Goal: Task Accomplishment & Management: Use online tool/utility

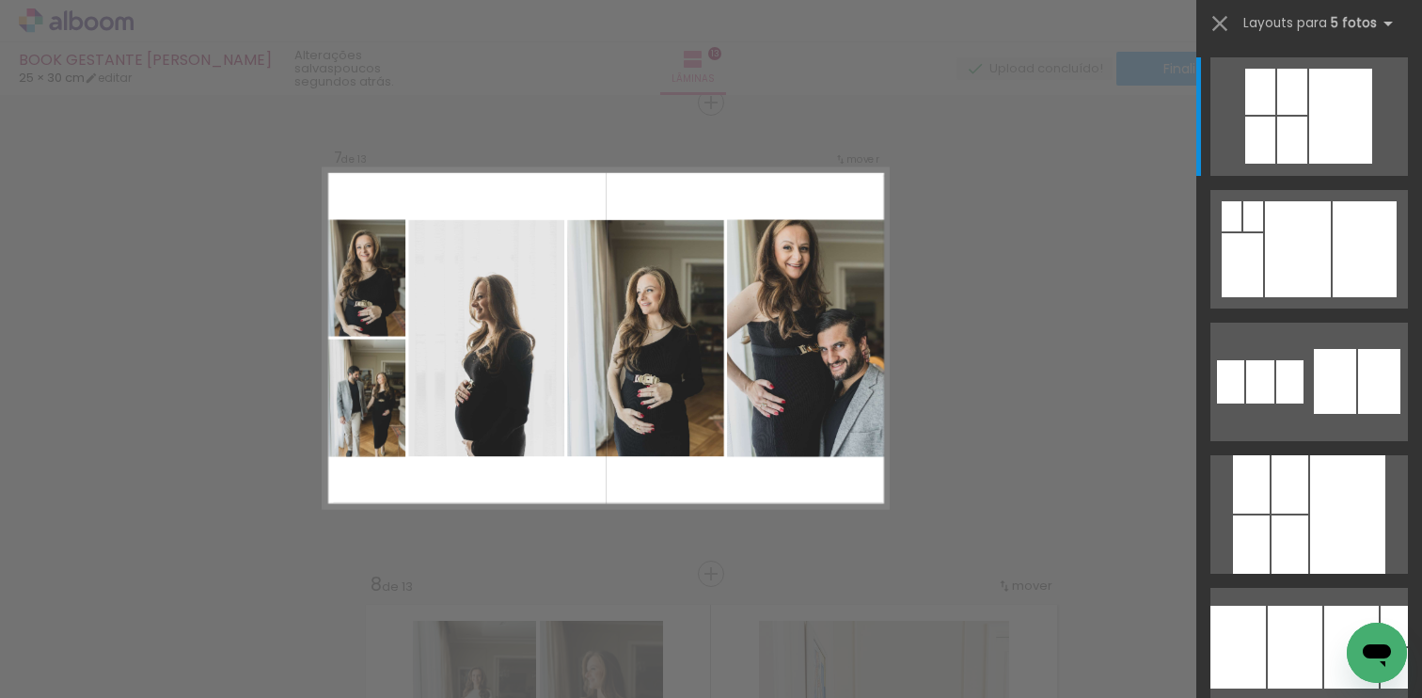
scroll to position [0, 2650]
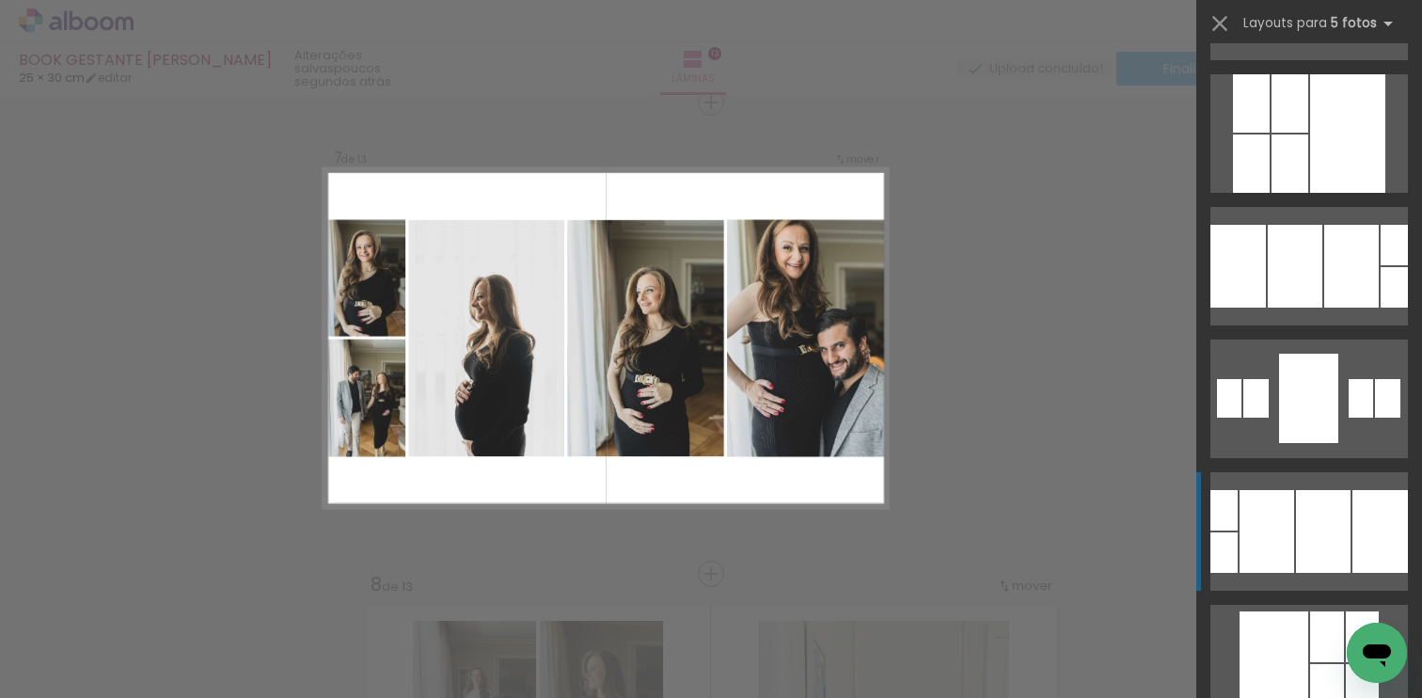
click at [1247, 23] on div at bounding box center [1261, 0] width 28 height 43
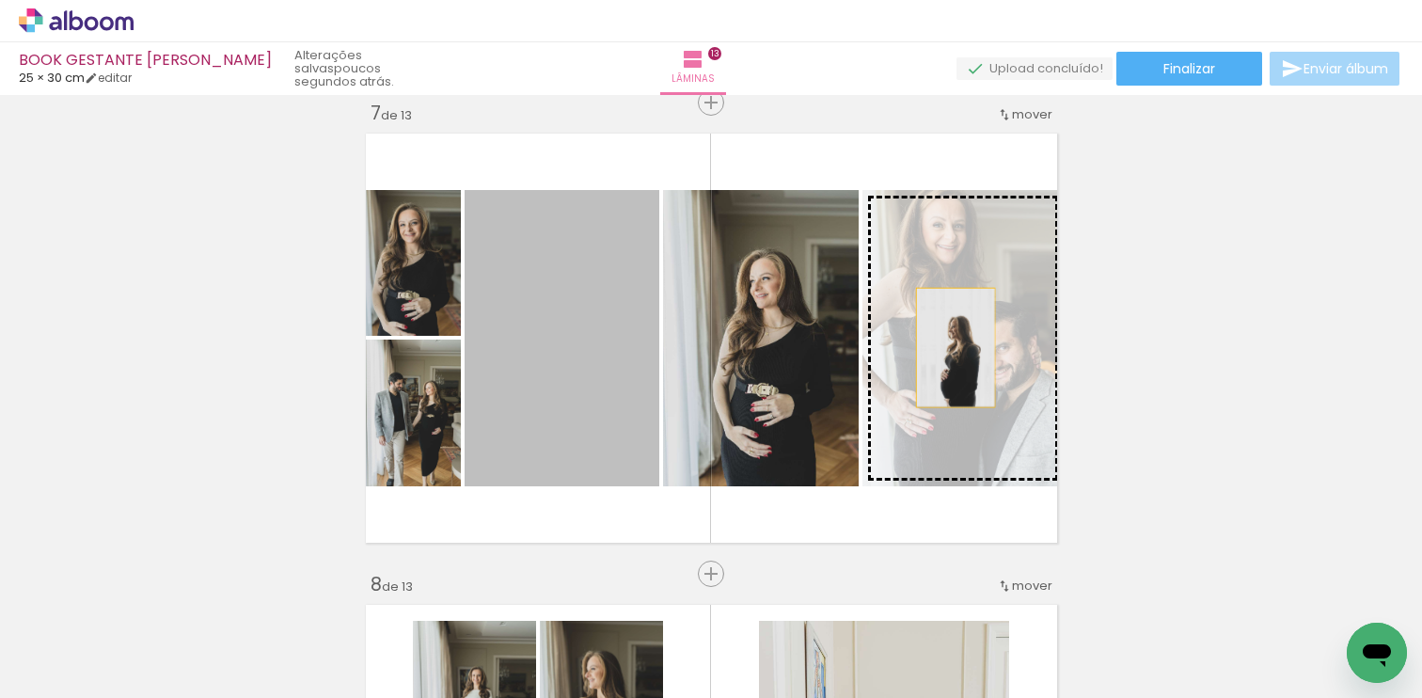
drag, startPoint x: 580, startPoint y: 358, endPoint x: 952, endPoint y: 346, distance: 372.7
click at [0, 0] on slot at bounding box center [0, 0] width 0 height 0
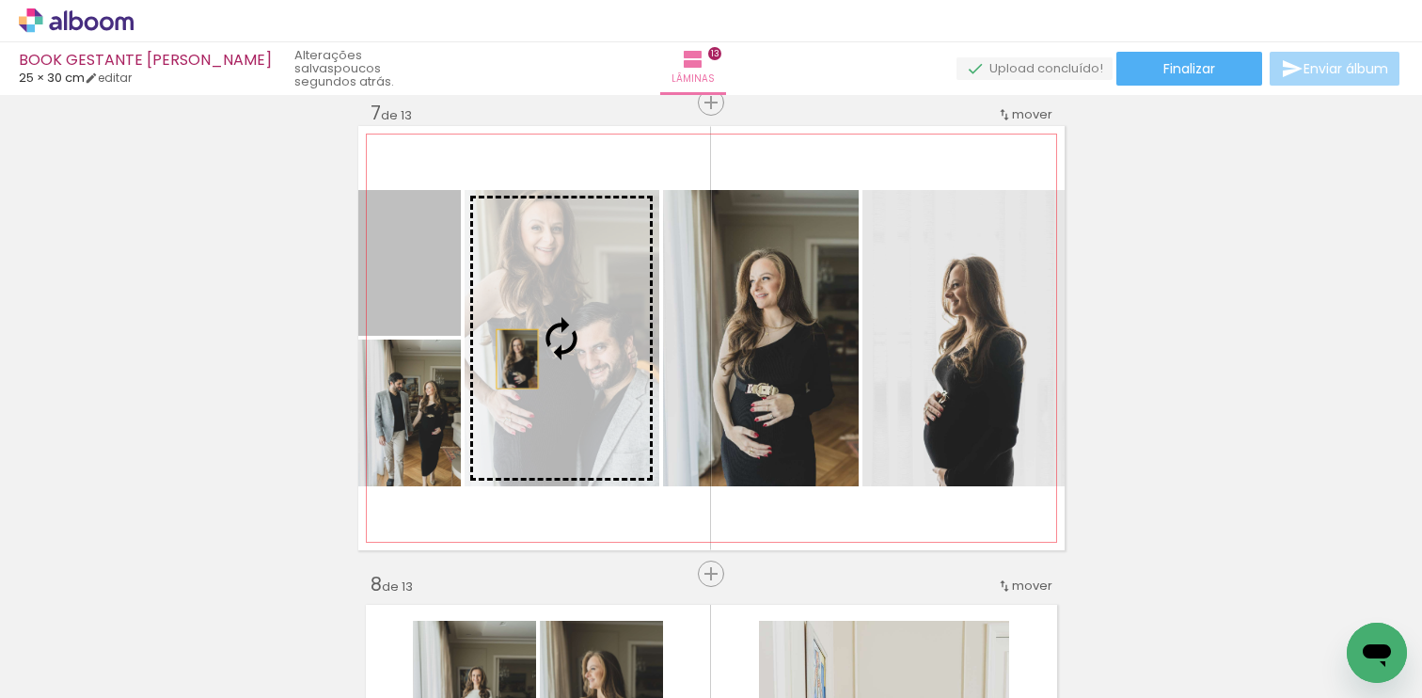
drag, startPoint x: 391, startPoint y: 276, endPoint x: 510, endPoint y: 358, distance: 144.6
click at [0, 0] on slot at bounding box center [0, 0] width 0 height 0
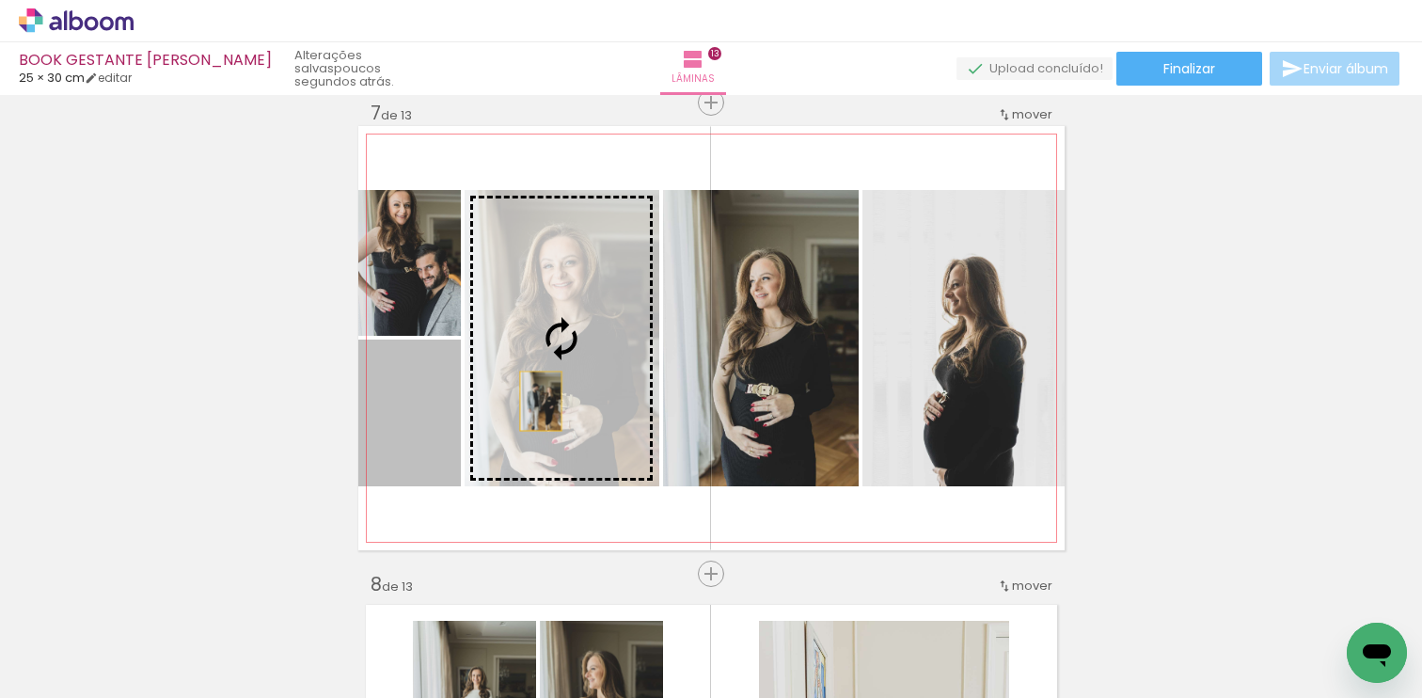
drag, startPoint x: 421, startPoint y: 441, endPoint x: 533, endPoint y: 401, distance: 119.9
click at [0, 0] on slot at bounding box center [0, 0] width 0 height 0
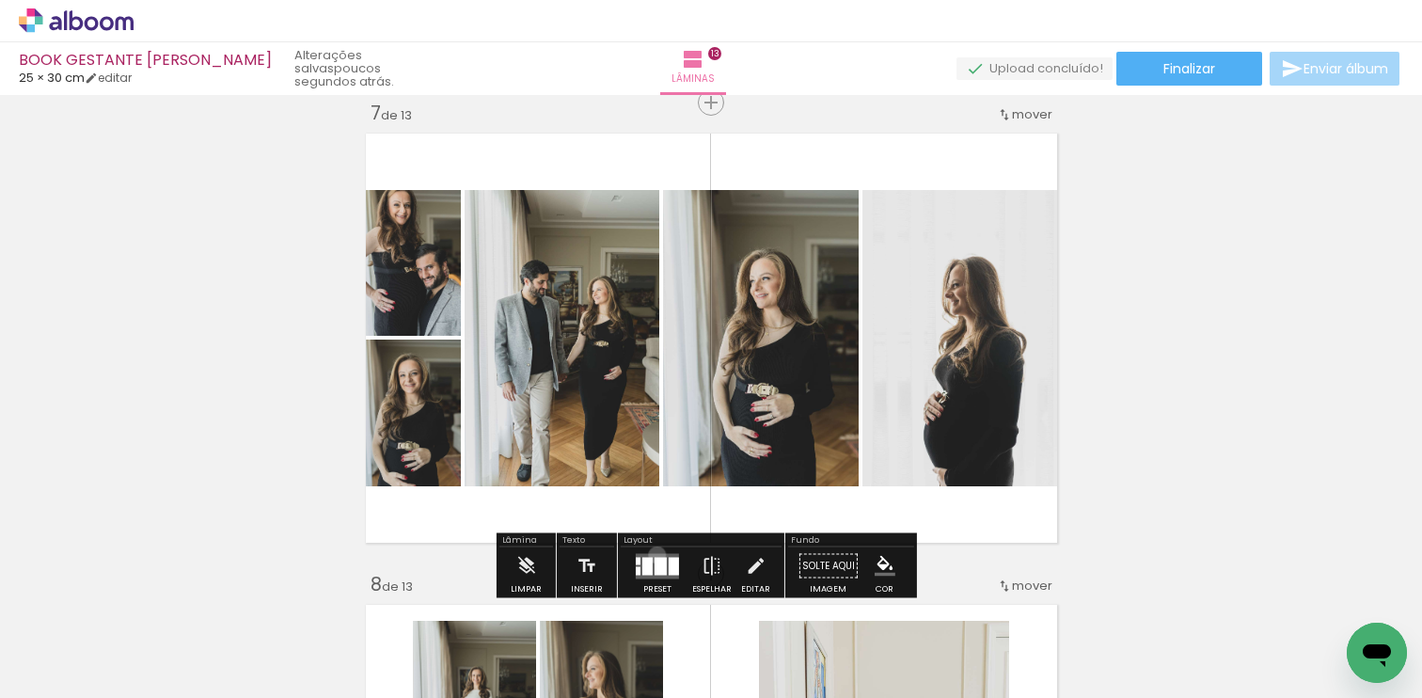
click at [653, 554] on quentale-layouter at bounding box center [657, 565] width 43 height 25
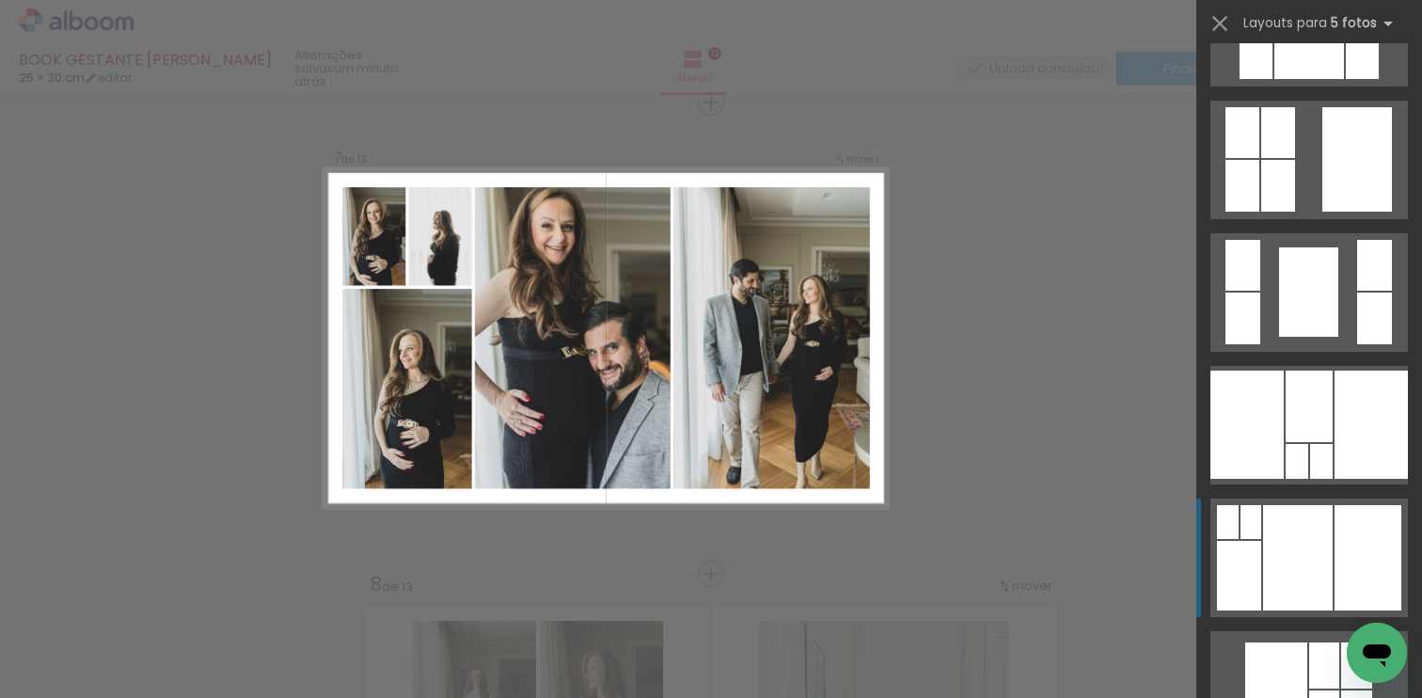
scroll to position [1858, 0]
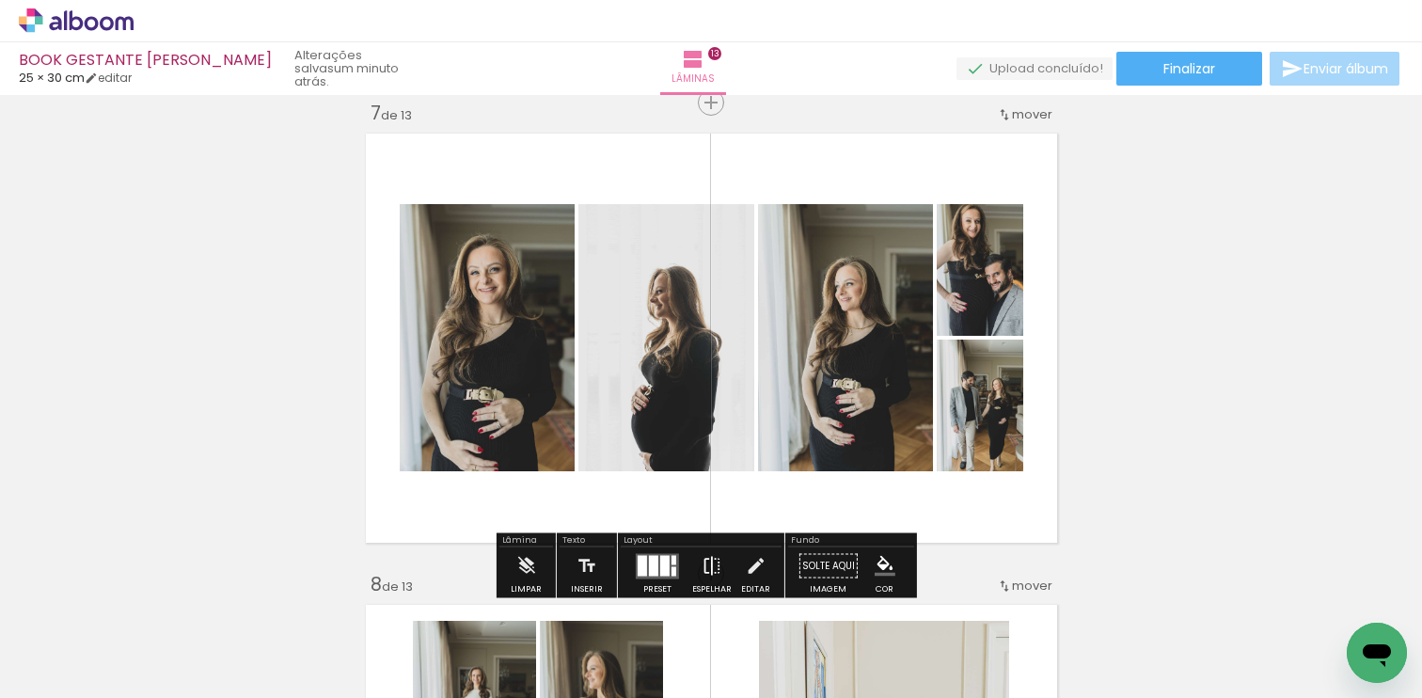
click at [710, 564] on iron-icon at bounding box center [712, 567] width 21 height 38
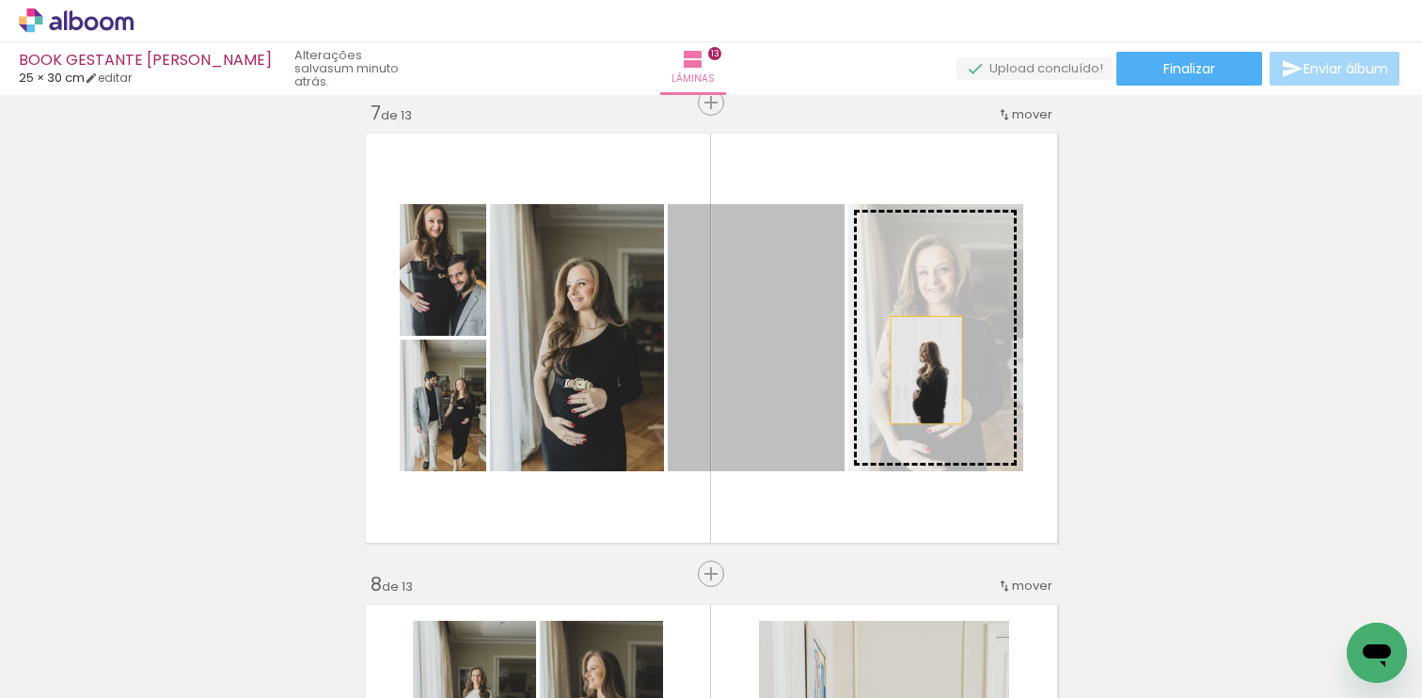
drag, startPoint x: 765, startPoint y: 365, endPoint x: 917, endPoint y: 373, distance: 152.6
click at [0, 0] on slot at bounding box center [0, 0] width 0 height 0
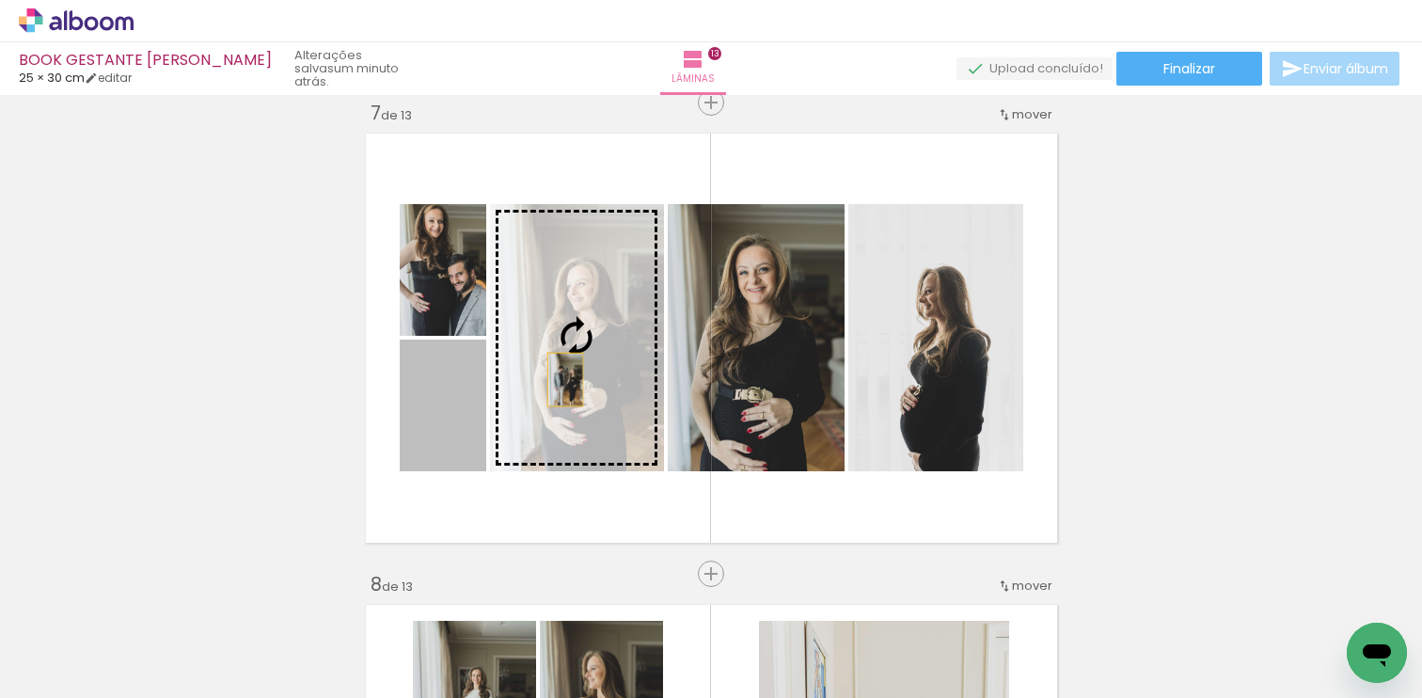
drag, startPoint x: 414, startPoint y: 424, endPoint x: 562, endPoint y: 374, distance: 155.9
click at [0, 0] on slot at bounding box center [0, 0] width 0 height 0
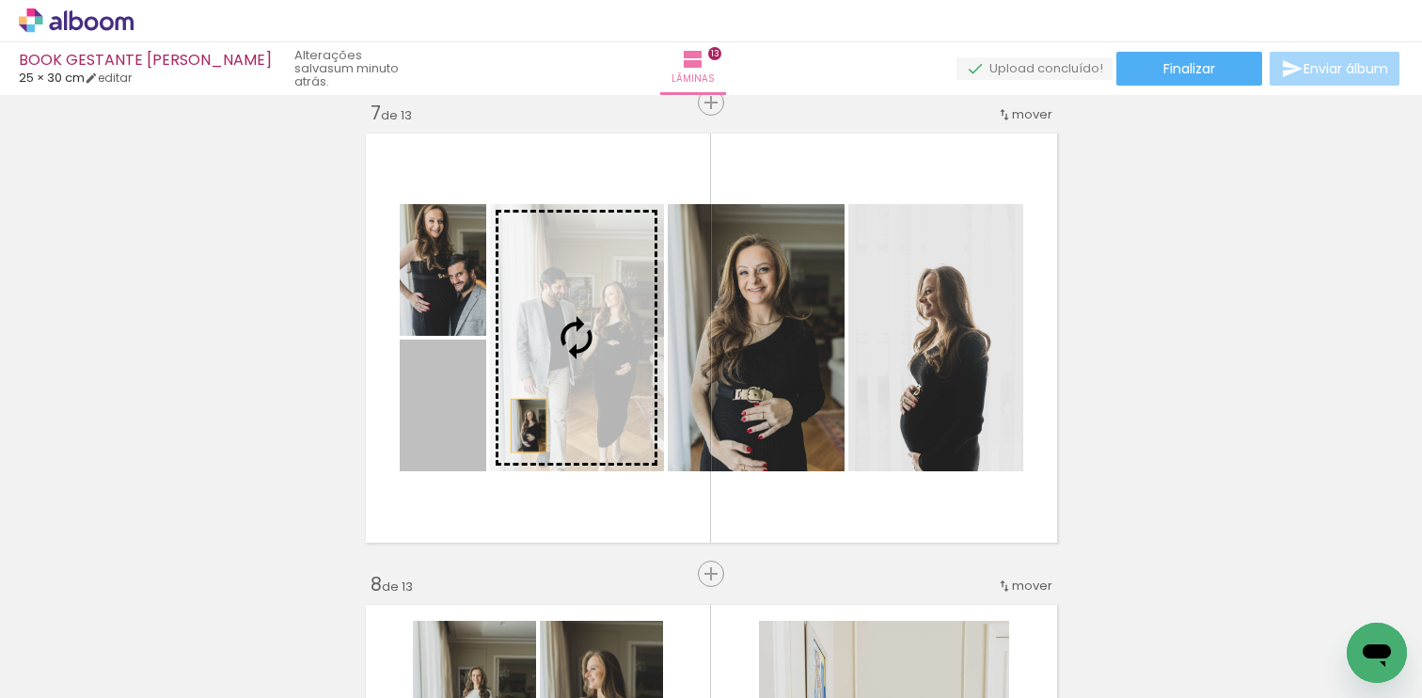
drag, startPoint x: 449, startPoint y: 441, endPoint x: 707, endPoint y: 377, distance: 265.6
click at [0, 0] on slot at bounding box center [0, 0] width 0 height 0
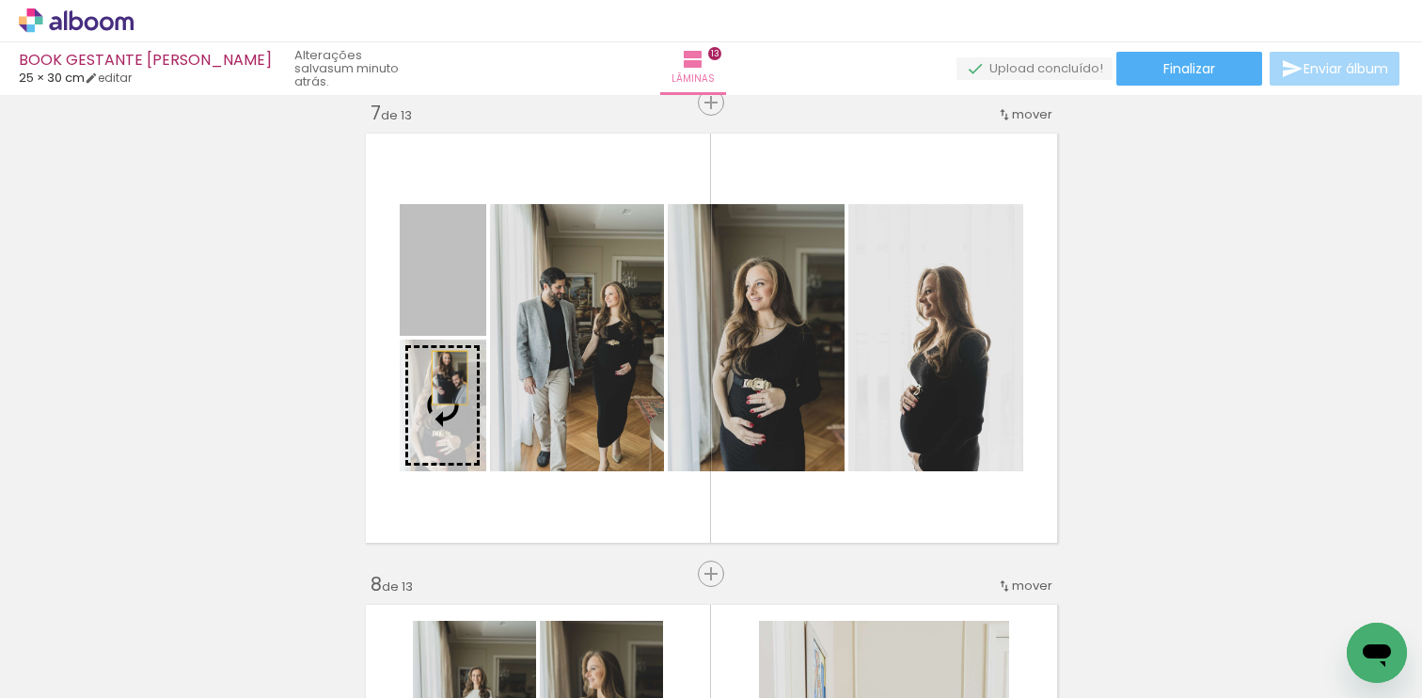
drag, startPoint x: 437, startPoint y: 299, endPoint x: 445, endPoint y: 385, distance: 86.0
click at [0, 0] on slot at bounding box center [0, 0] width 0 height 0
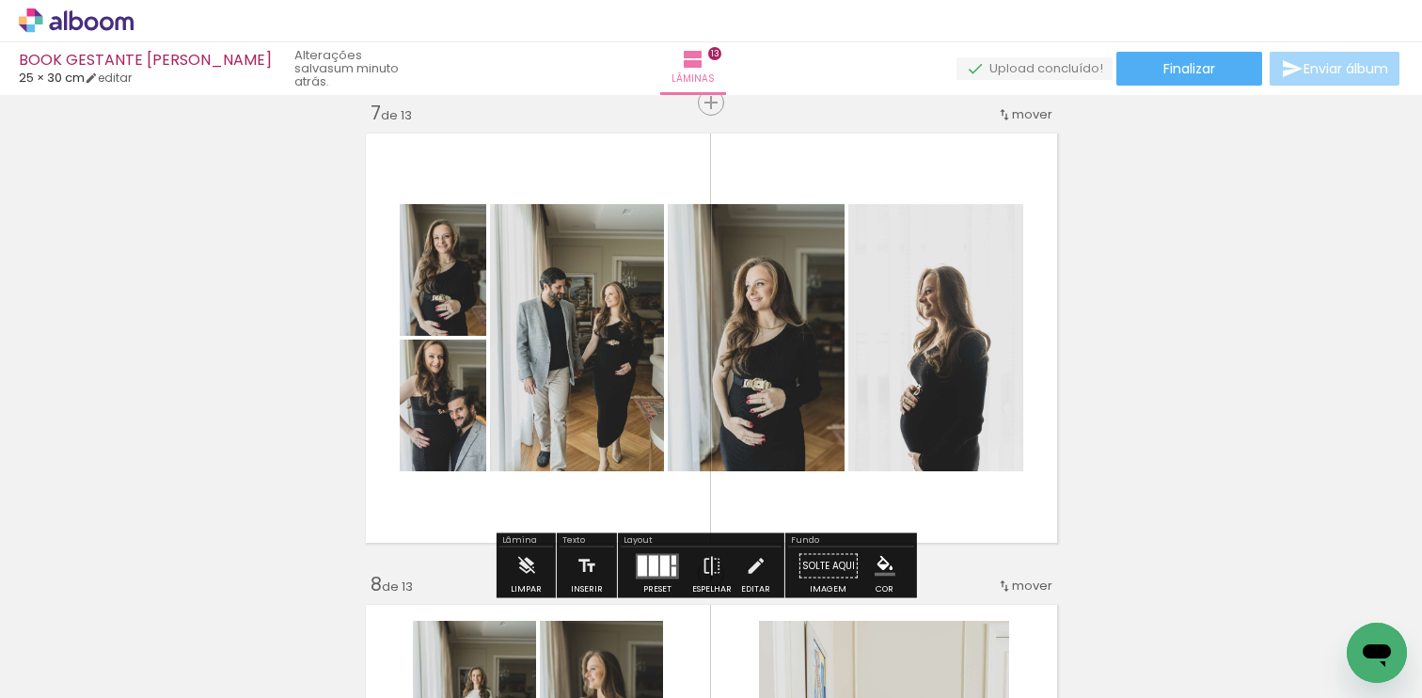
click at [1132, 169] on div "Inserir lâmina 1 de 13 Inserir lâmina 2 de 13 Inserir lâmina 3 de 13 Inserir lâ…" at bounding box center [711, 550] width 1422 height 6600
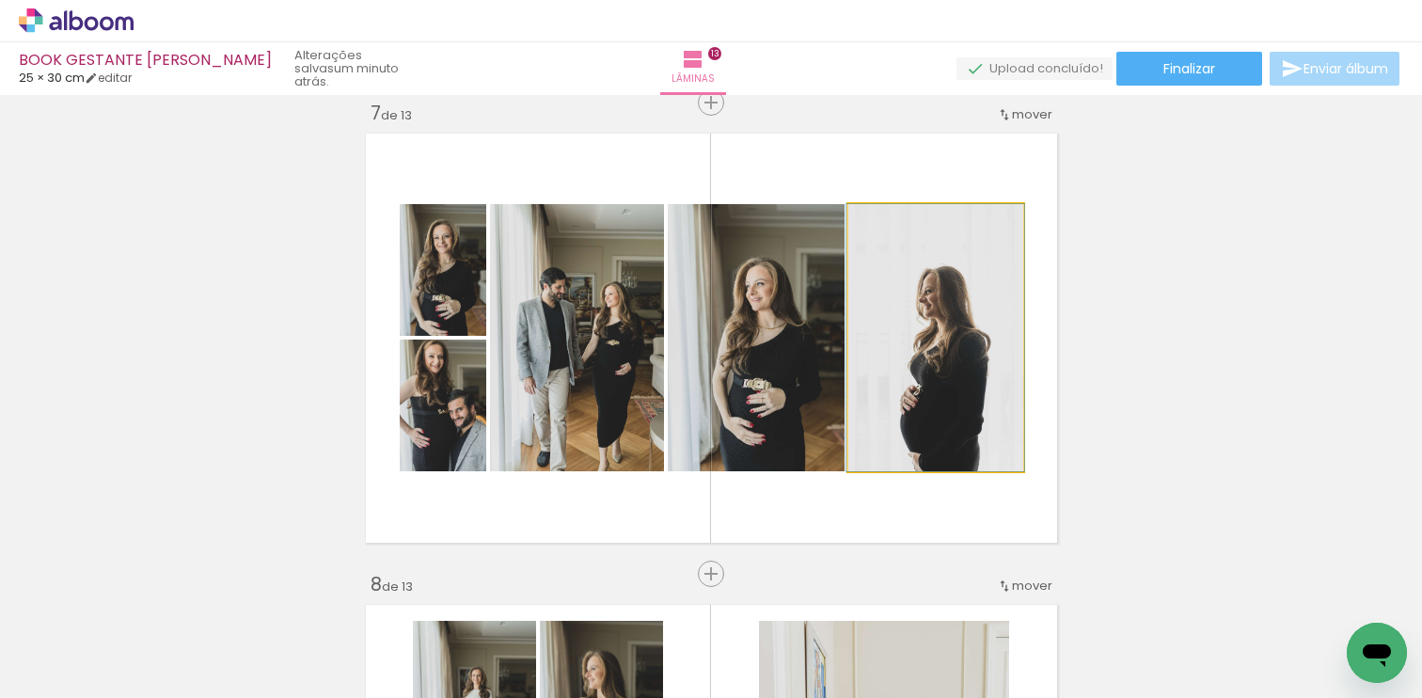
click at [957, 359] on quentale-photo at bounding box center [936, 337] width 175 height 267
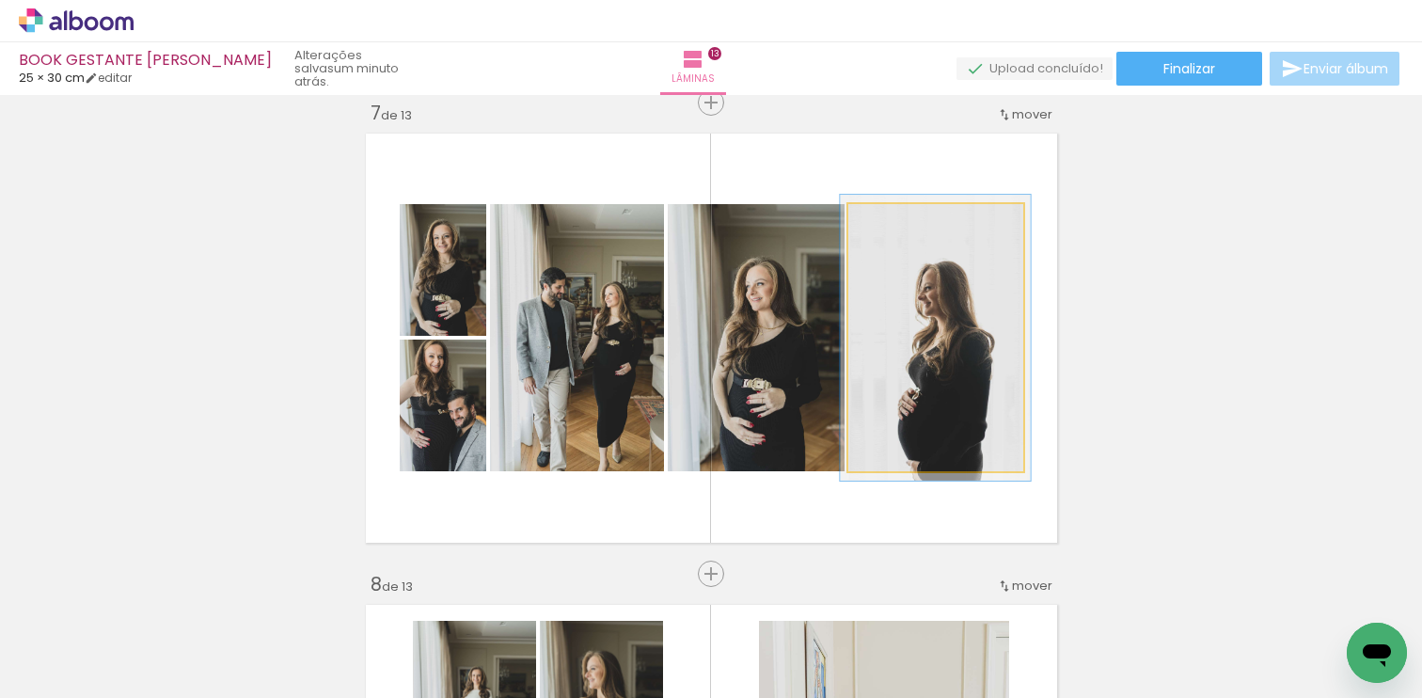
type paper-slider "107"
click at [891, 230] on div at bounding box center [896, 223] width 17 height 17
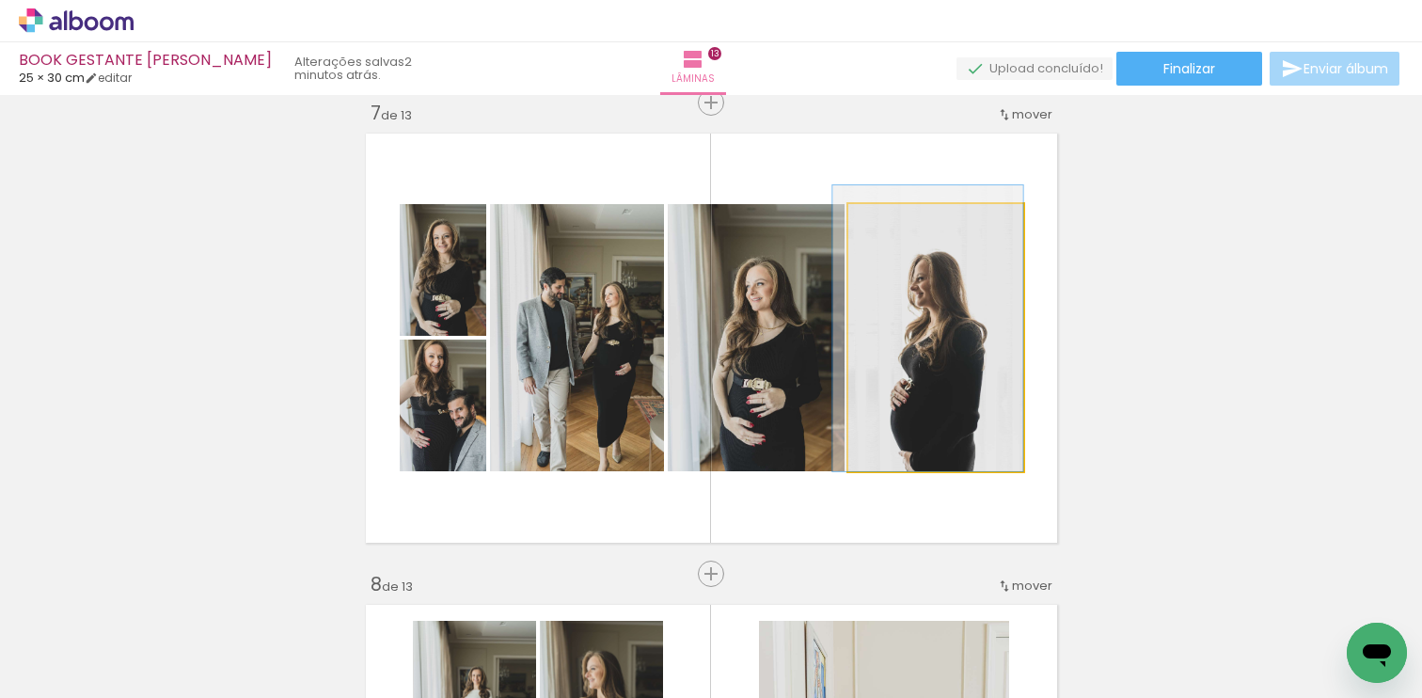
drag, startPoint x: 937, startPoint y: 359, endPoint x: 916, endPoint y: 342, distance: 27.3
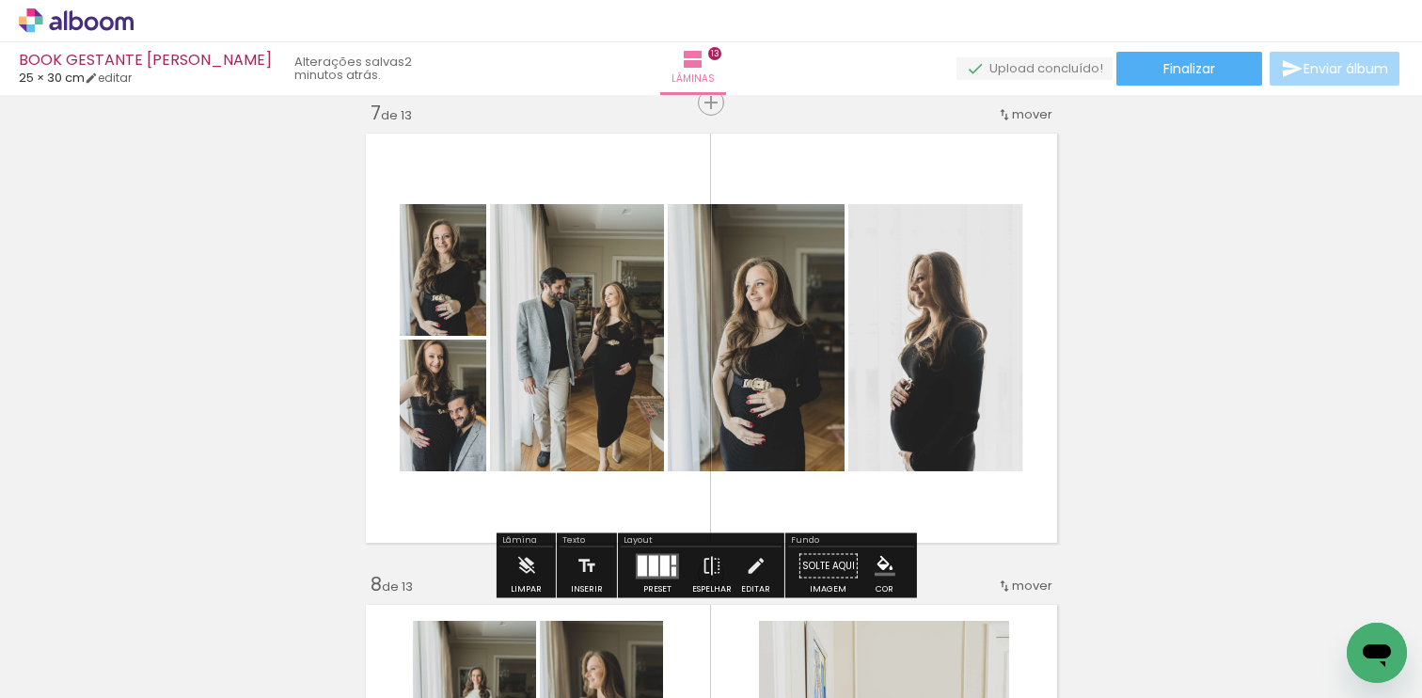
click at [1113, 282] on div "Inserir lâmina 1 de 13 Inserir lâmina 2 de 13 Inserir lâmina 3 de 13 Inserir lâ…" at bounding box center [711, 550] width 1422 height 6600
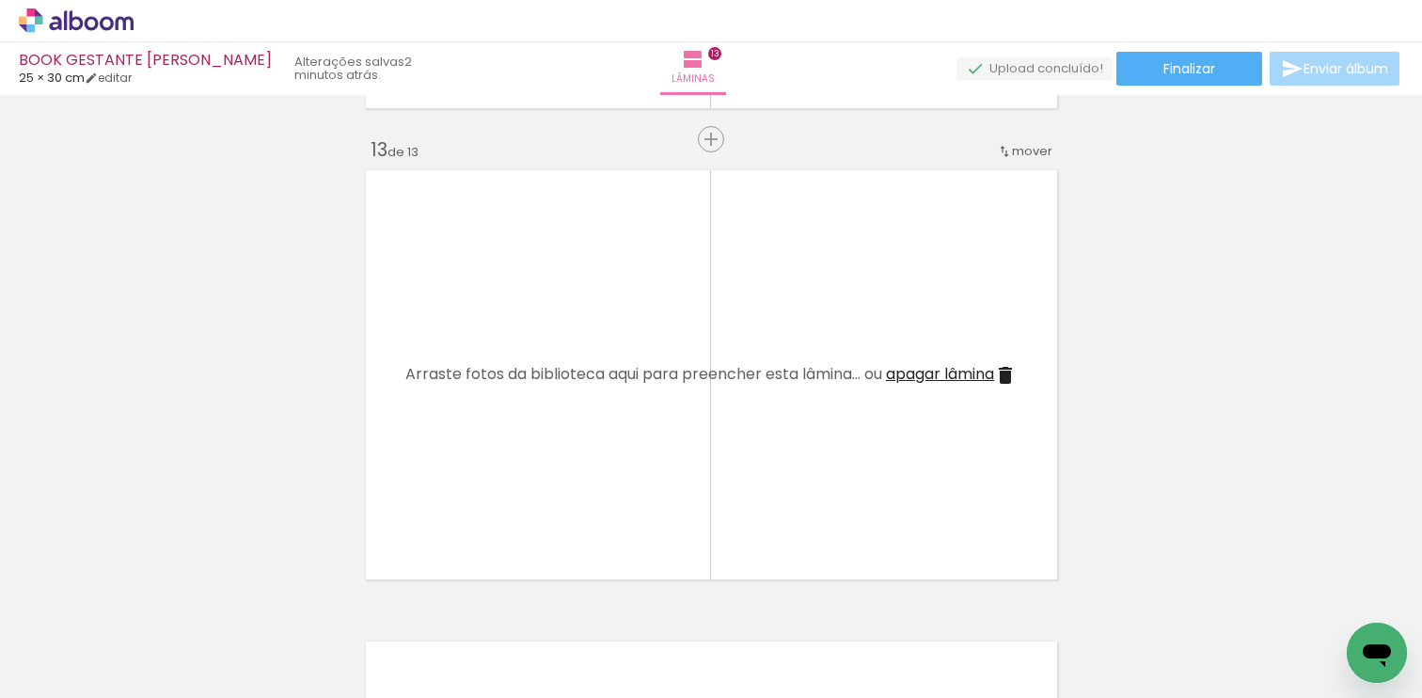
scroll to position [5596, 0]
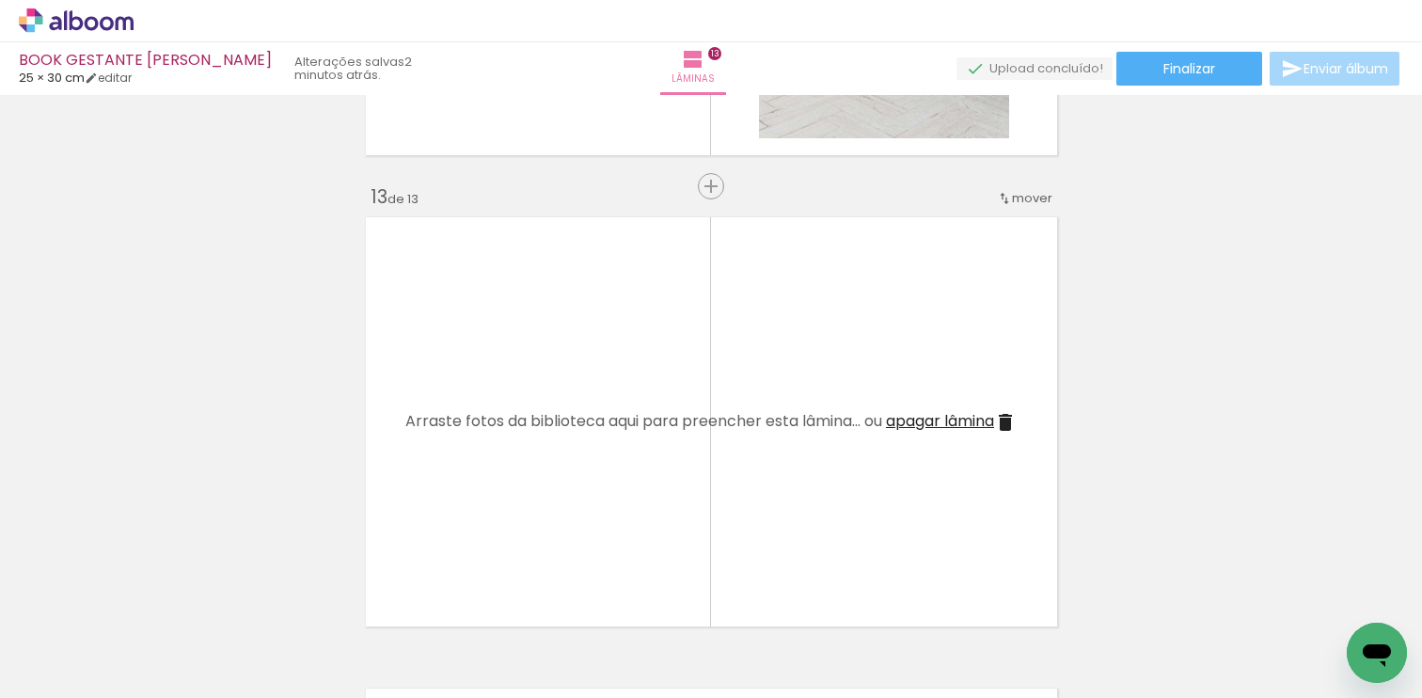
click at [968, 416] on span "apagar lâmina" at bounding box center [940, 421] width 108 height 22
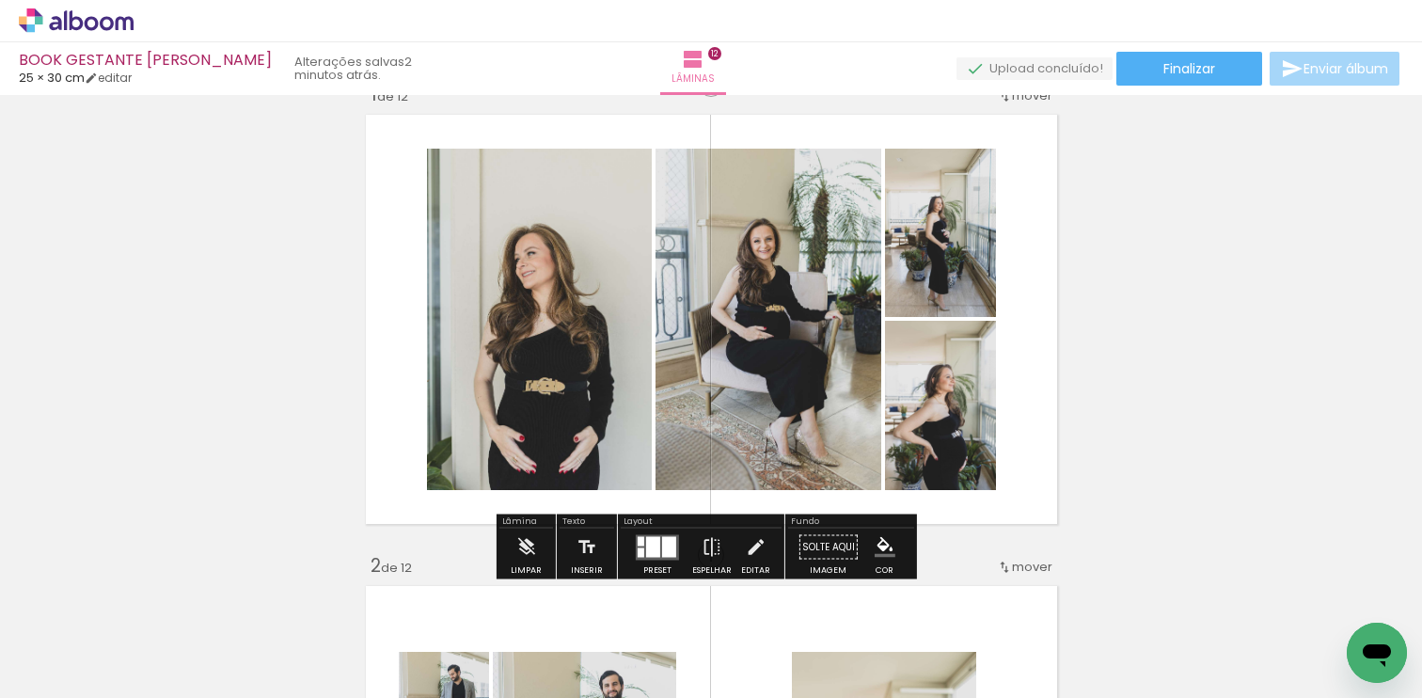
scroll to position [0, 0]
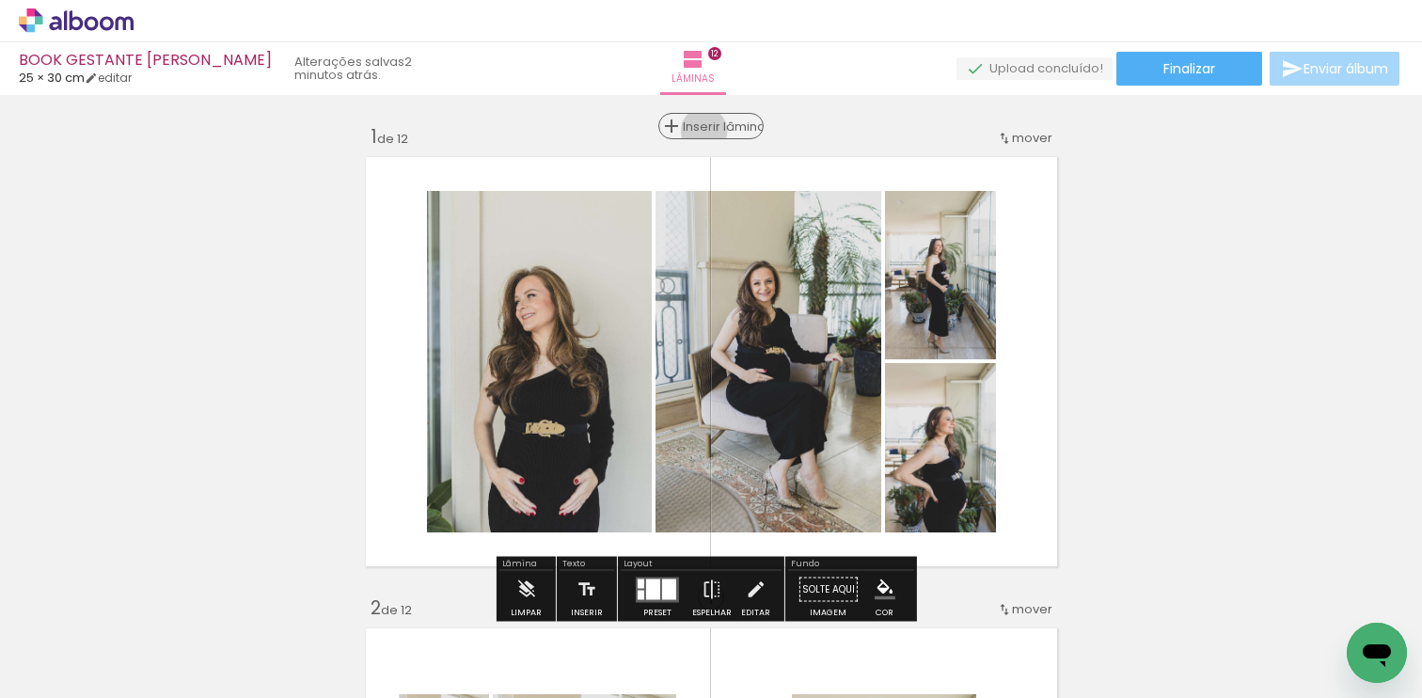
click at [711, 131] on span "Inserir lâmina" at bounding box center [719, 126] width 73 height 12
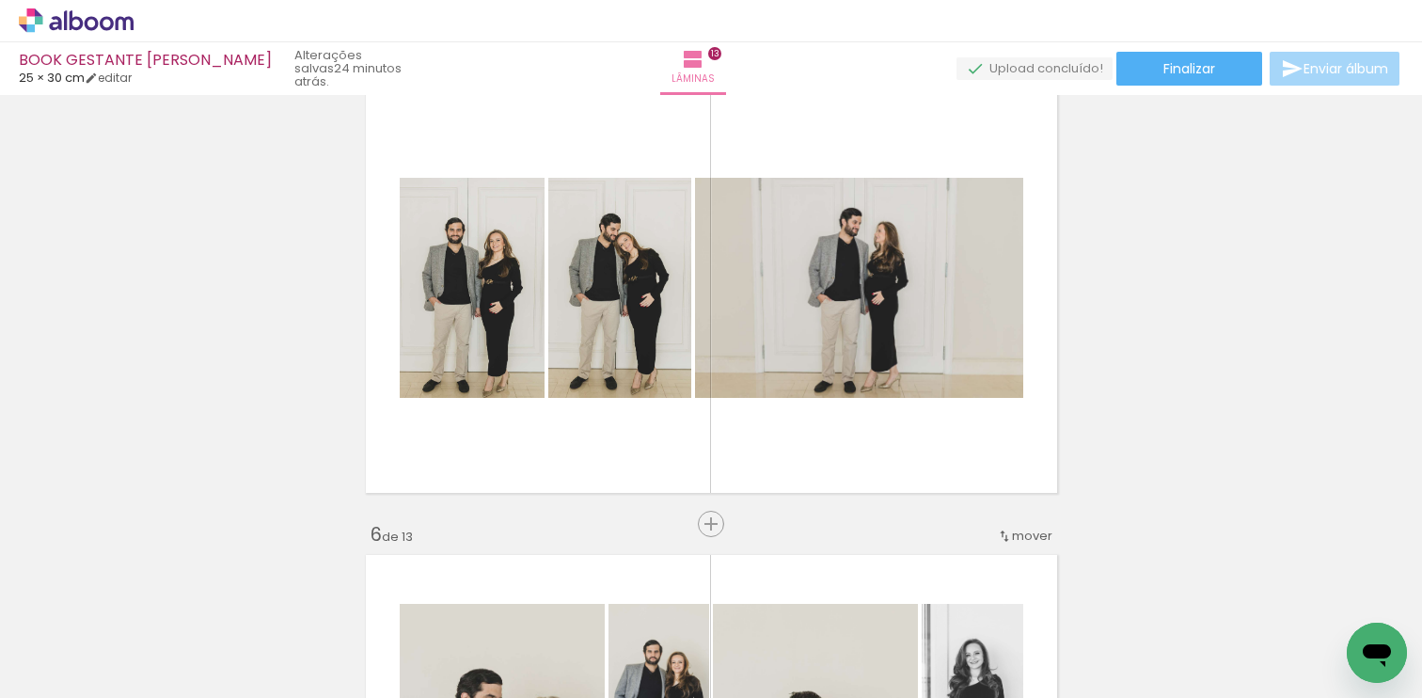
scroll to position [0, 2650]
